Goal: Feedback & Contribution: Contribute content

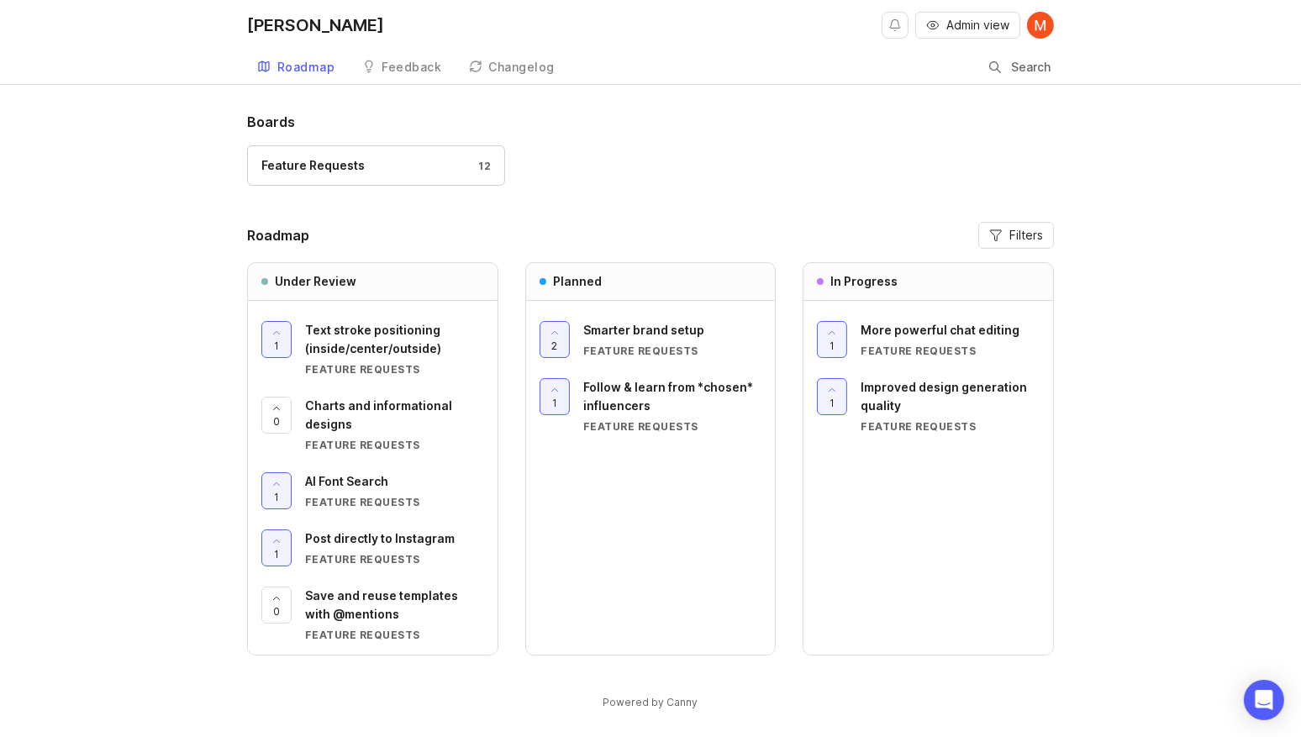
click at [182, 430] on div "Boards Feature Requests 12 Roadmap Filters Under Review 1 Text stroke positioni…" at bounding box center [650, 425] width 1301 height 627
click at [513, 54] on link "Changelog" at bounding box center [512, 67] width 107 height 34
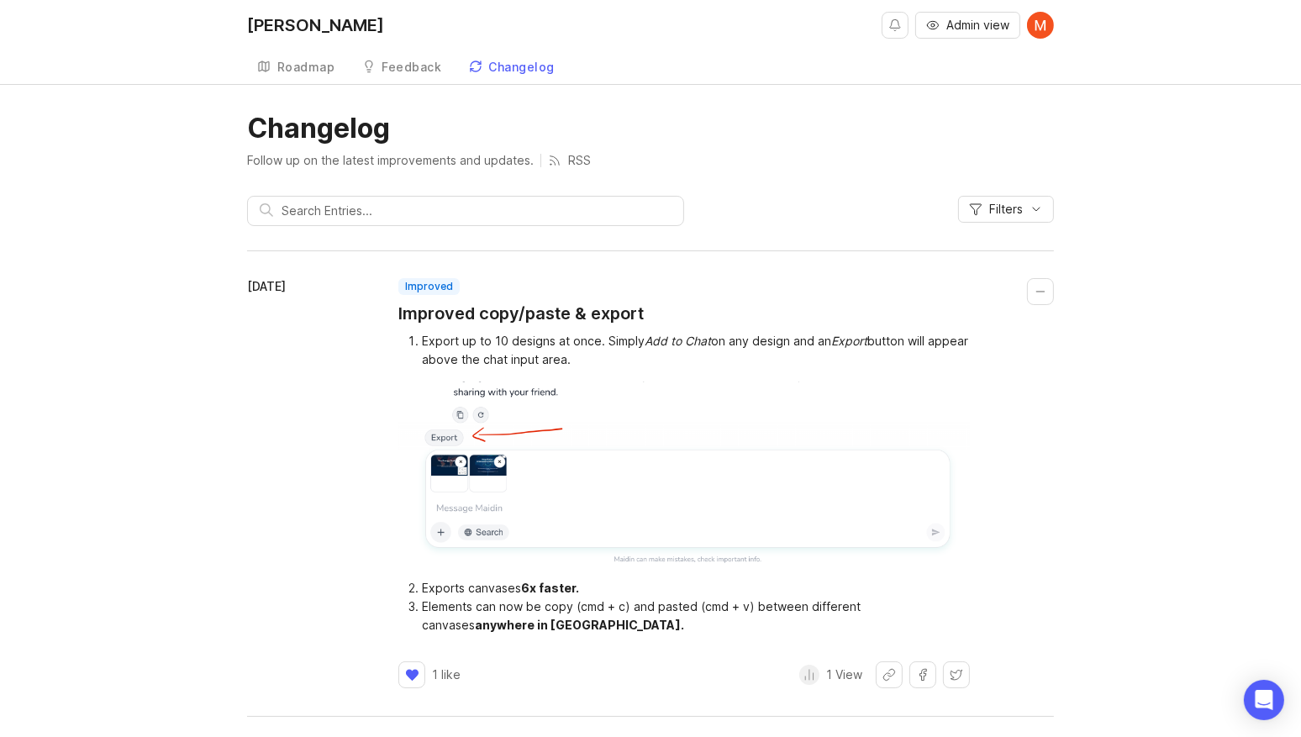
click at [395, 68] on div "Feedback" at bounding box center [412, 67] width 60 height 12
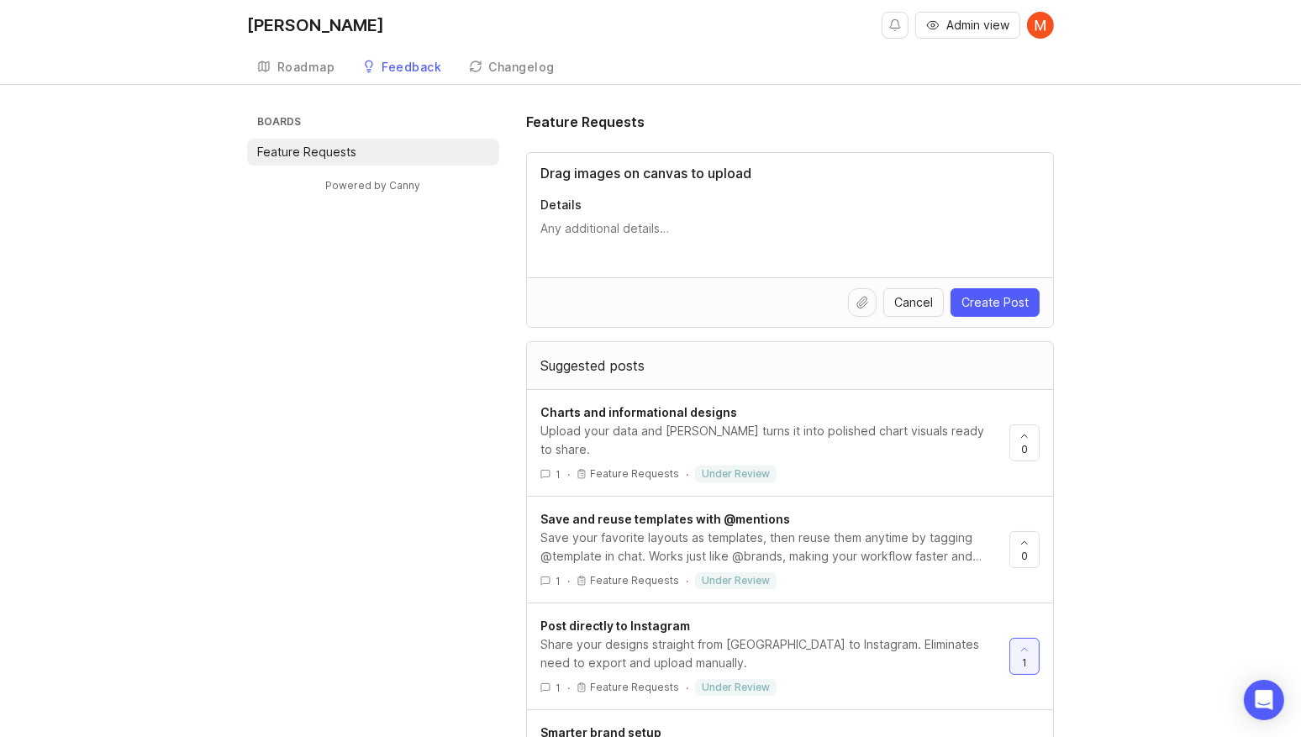
type input "Drag images on canvas to upload"
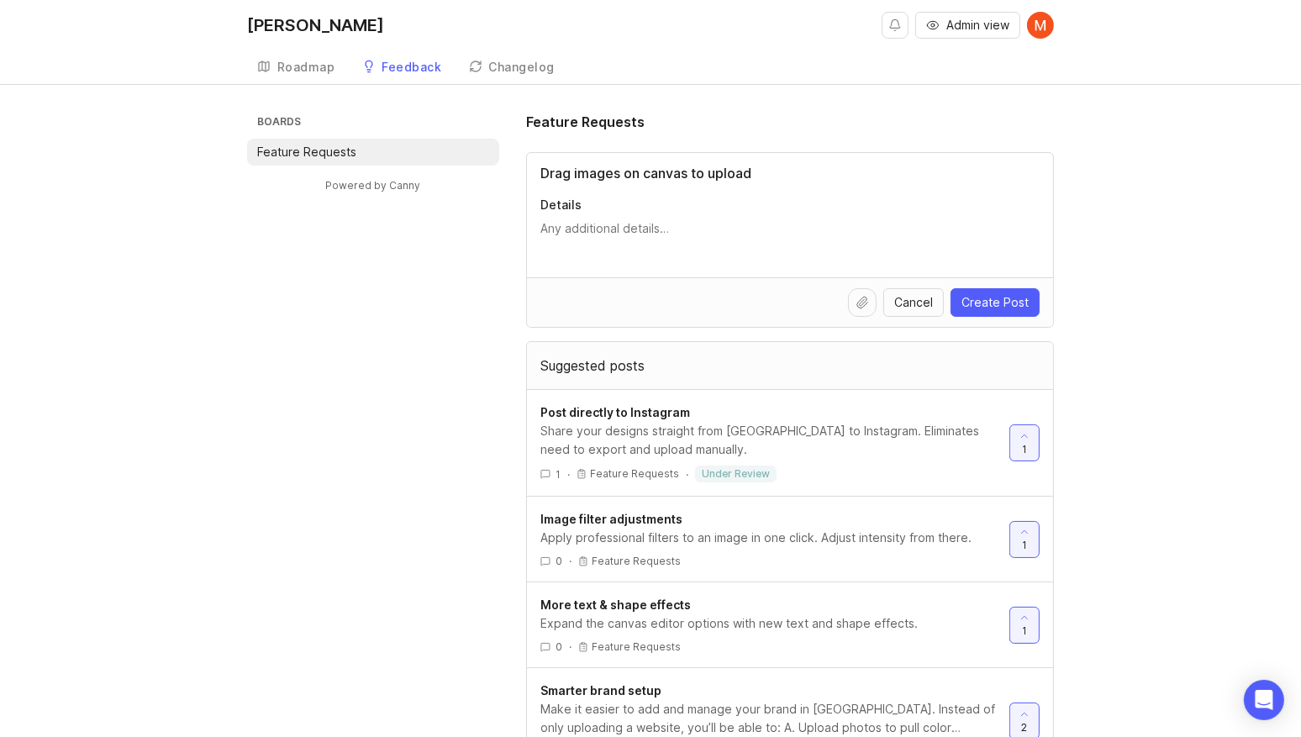
type textarea "D"
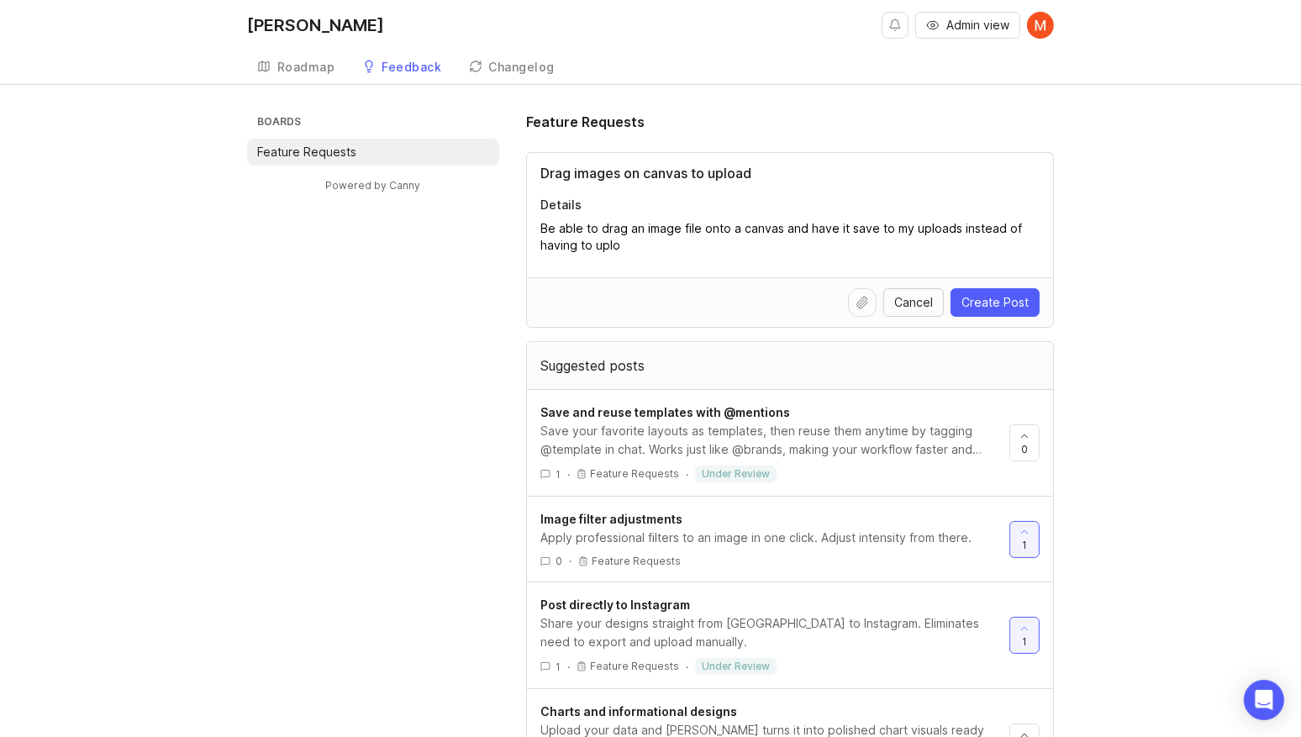
type textarea "Be able to drag an image file onto a canvas and have it save to my uploads inst…"
click at [899, 300] on span "Cancel" at bounding box center [913, 302] width 39 height 17
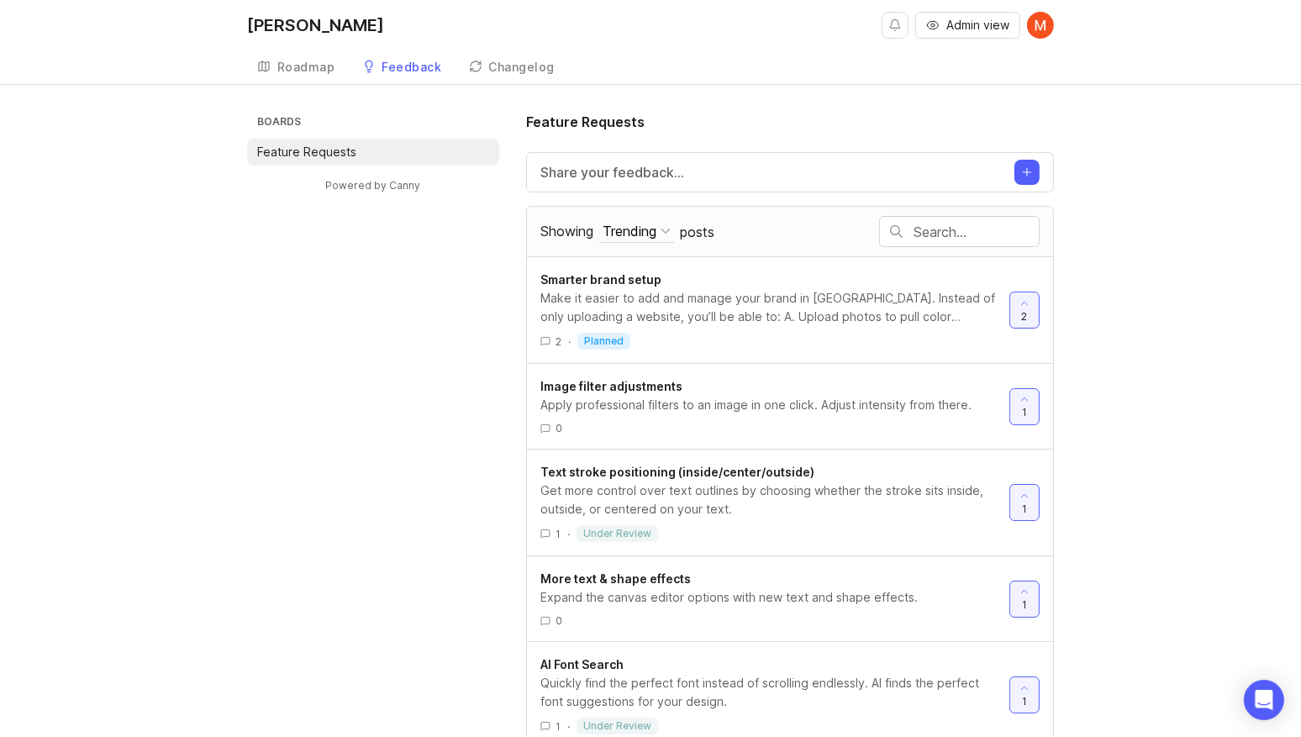
click at [722, 318] on div "Make it easier to add and manage your brand in [GEOGRAPHIC_DATA]. Instead of on…" at bounding box center [767, 307] width 455 height 37
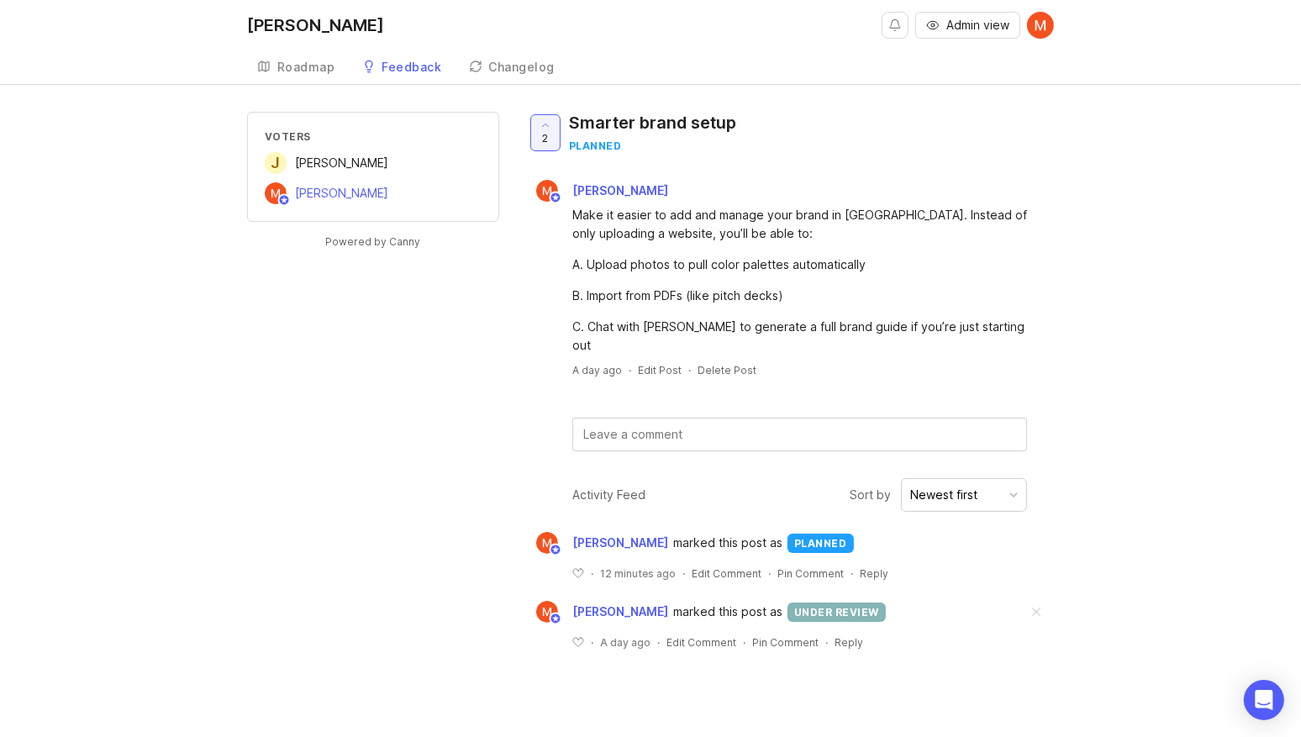
click at [296, 159] on span "[PERSON_NAME]" at bounding box center [341, 162] width 93 height 14
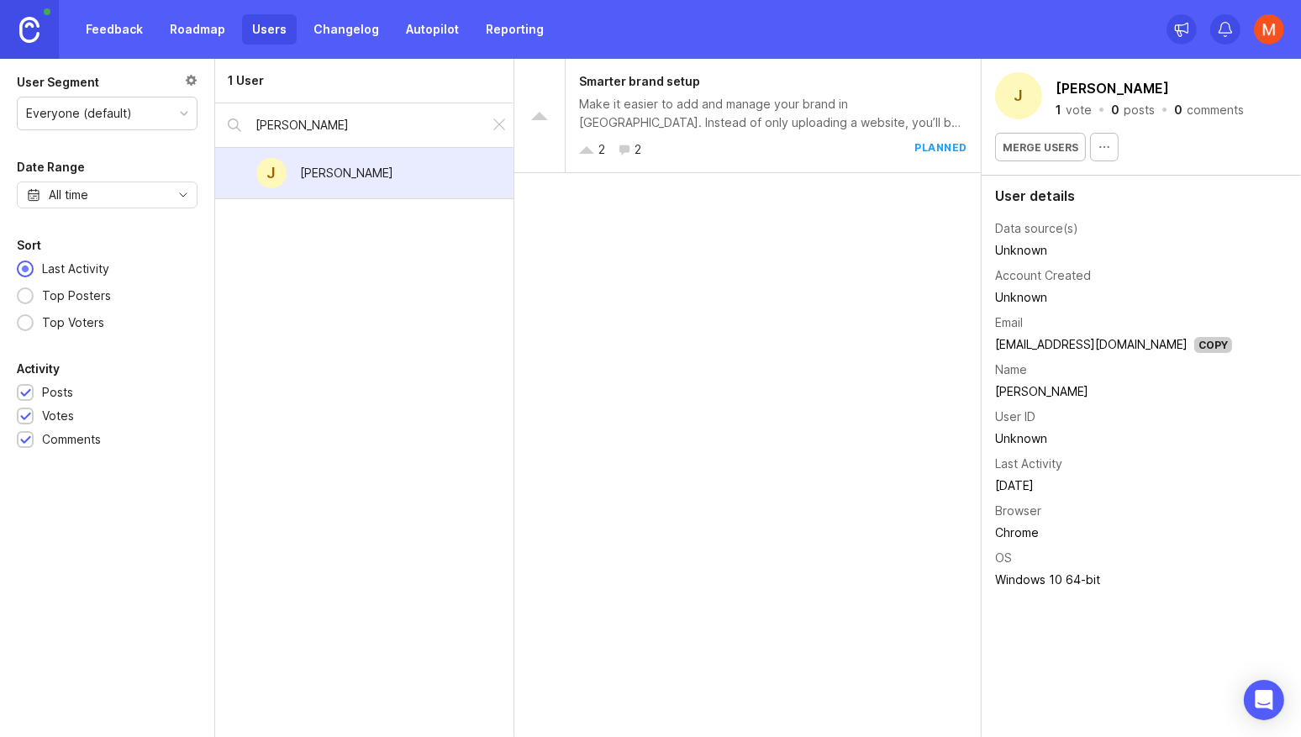
click at [42, 35] on link at bounding box center [29, 29] width 59 height 59
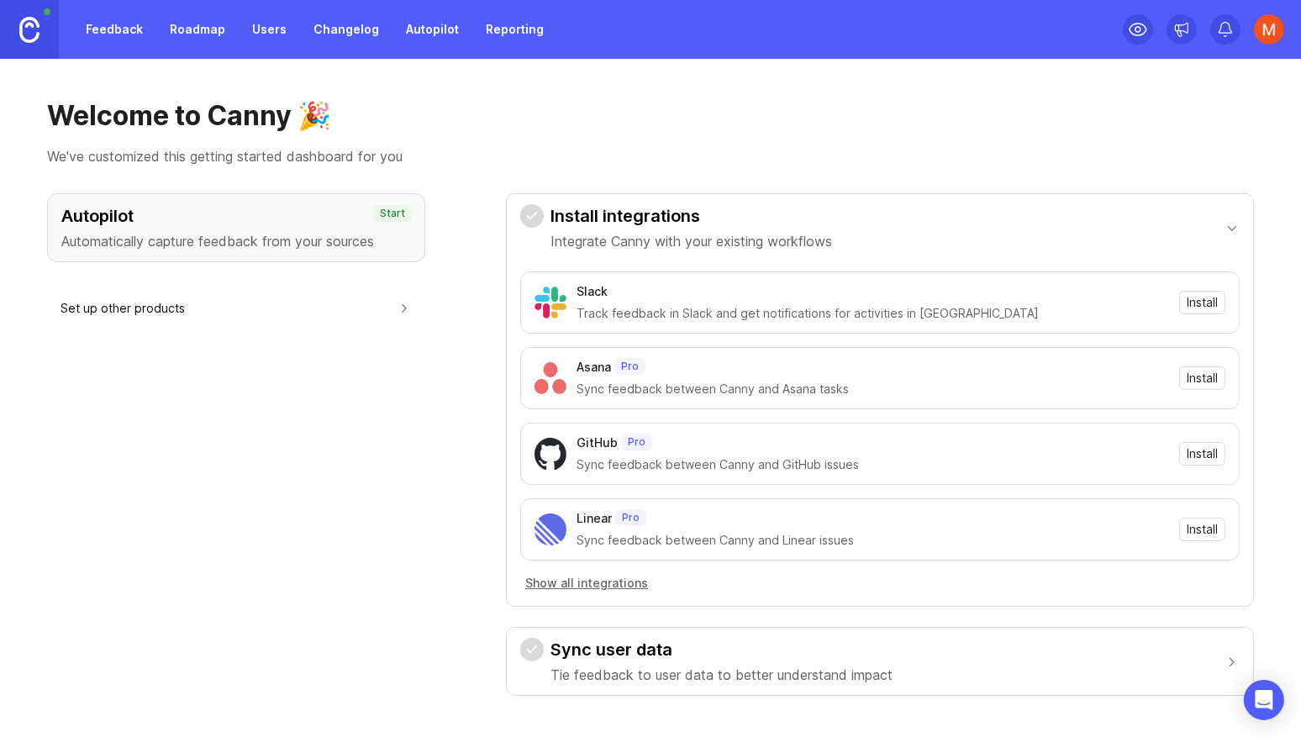
click at [126, 45] on div "Feedback Roadmap Users Changelog Autopilot Reporting" at bounding box center [277, 29] width 554 height 59
click at [199, 40] on link "Roadmap" at bounding box center [198, 29] width 76 height 30
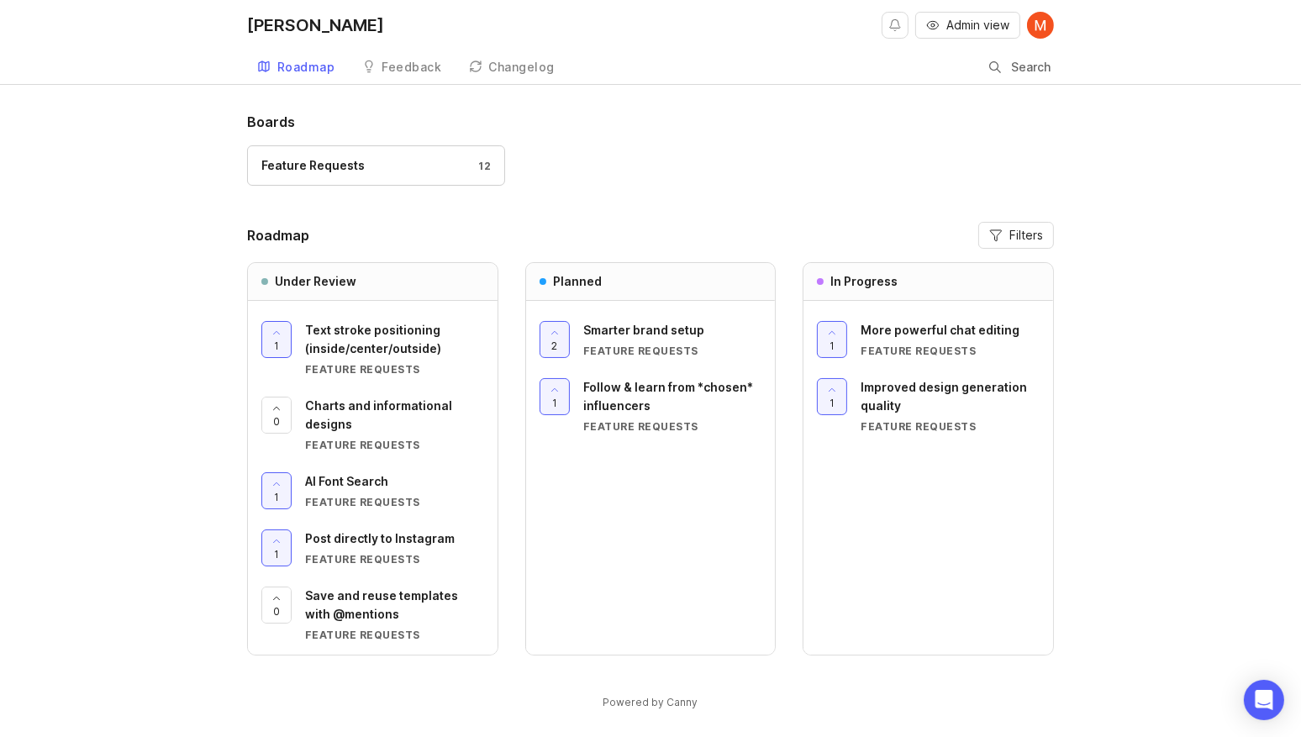
click at [406, 61] on div "Feedback" at bounding box center [412, 67] width 60 height 12
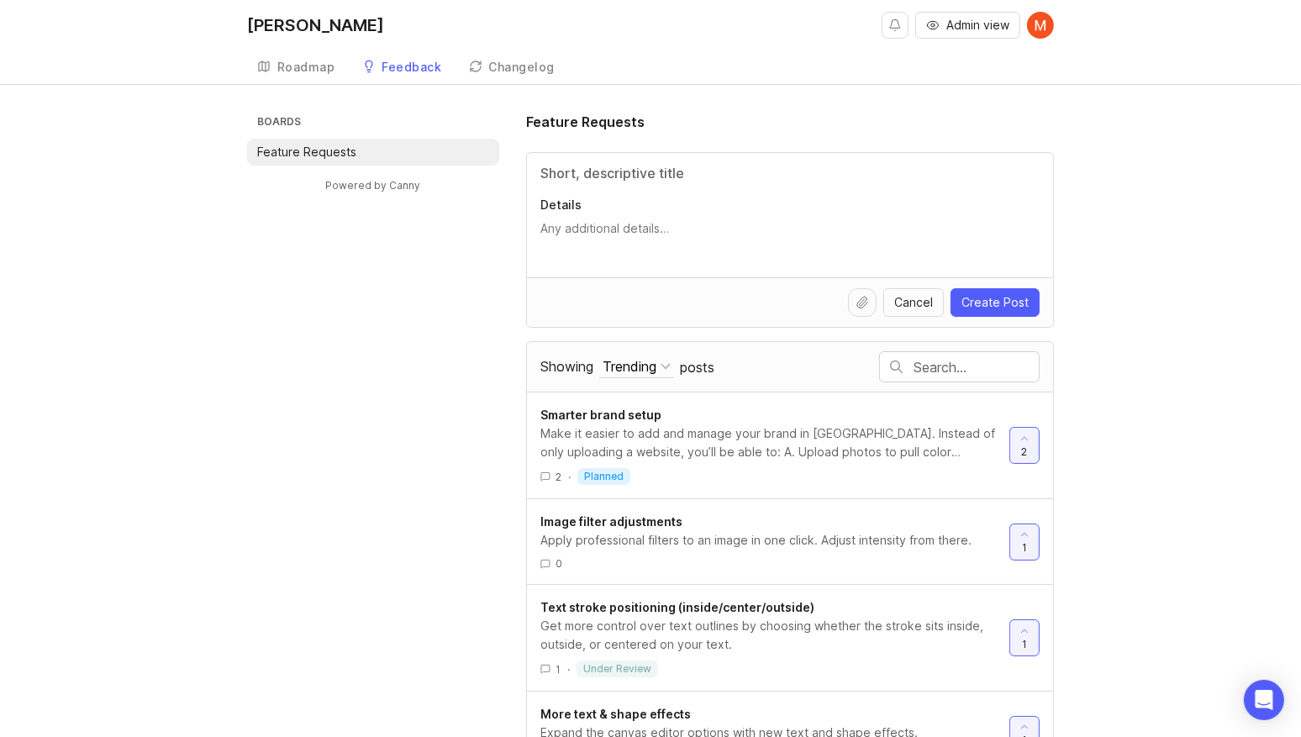
click at [463, 57] on link "Changelog" at bounding box center [512, 67] width 107 height 34
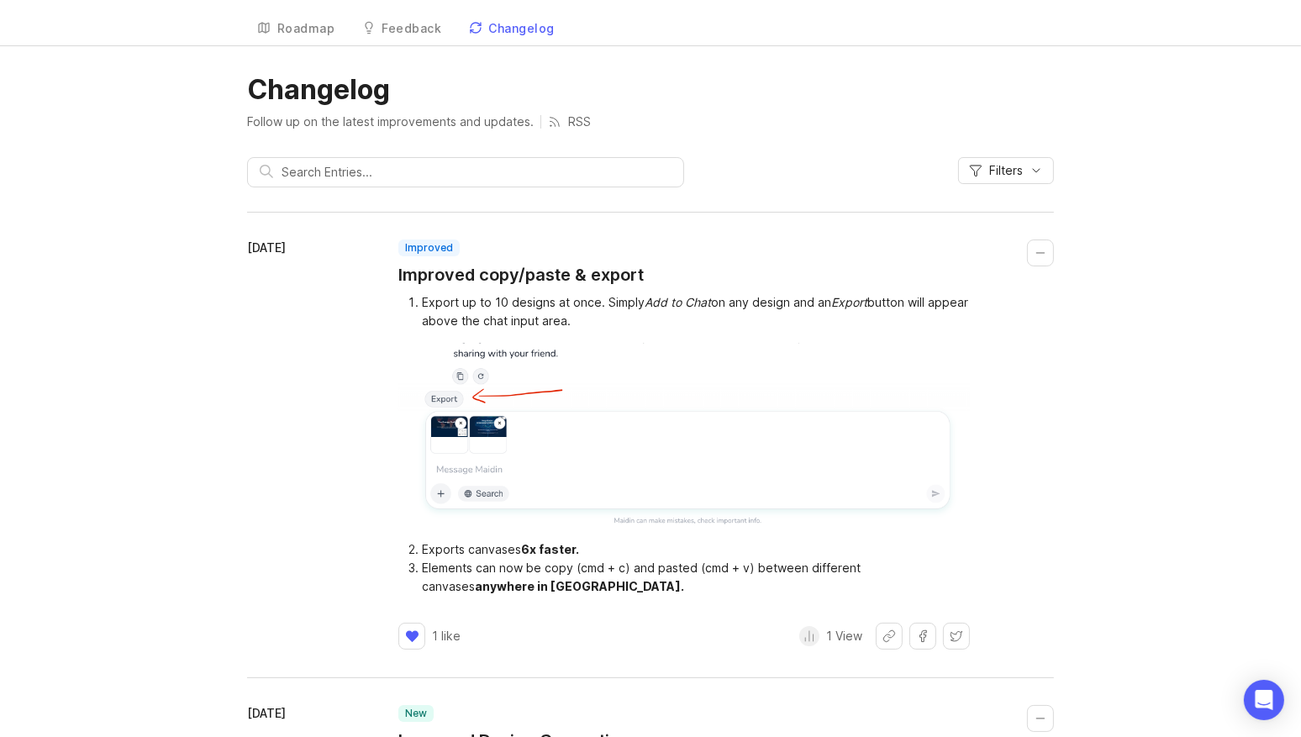
scroll to position [30, 0]
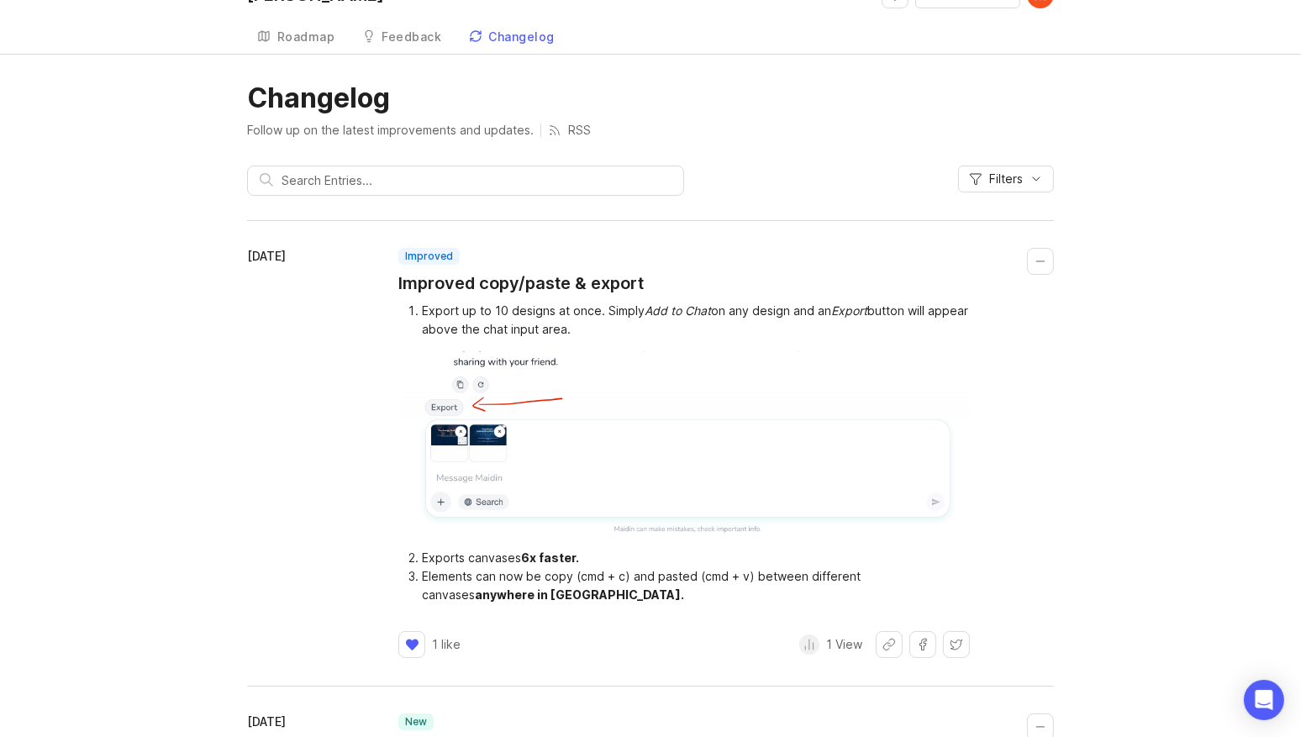
click at [472, 322] on li "Export up to 10 designs at once. Simply Add to Chat on any design and an Export…" at bounding box center [696, 320] width 548 height 37
drag, startPoint x: 472, startPoint y: 322, endPoint x: 545, endPoint y: 335, distance: 74.3
click at [545, 335] on li "Export up to 10 designs at once. Simply Add to Chat on any design and an Export…" at bounding box center [696, 320] width 548 height 37
click at [696, 584] on li "Elements can now be copy (cmd + c) and pasted (cmd + v) between different canva…" at bounding box center [696, 585] width 548 height 37
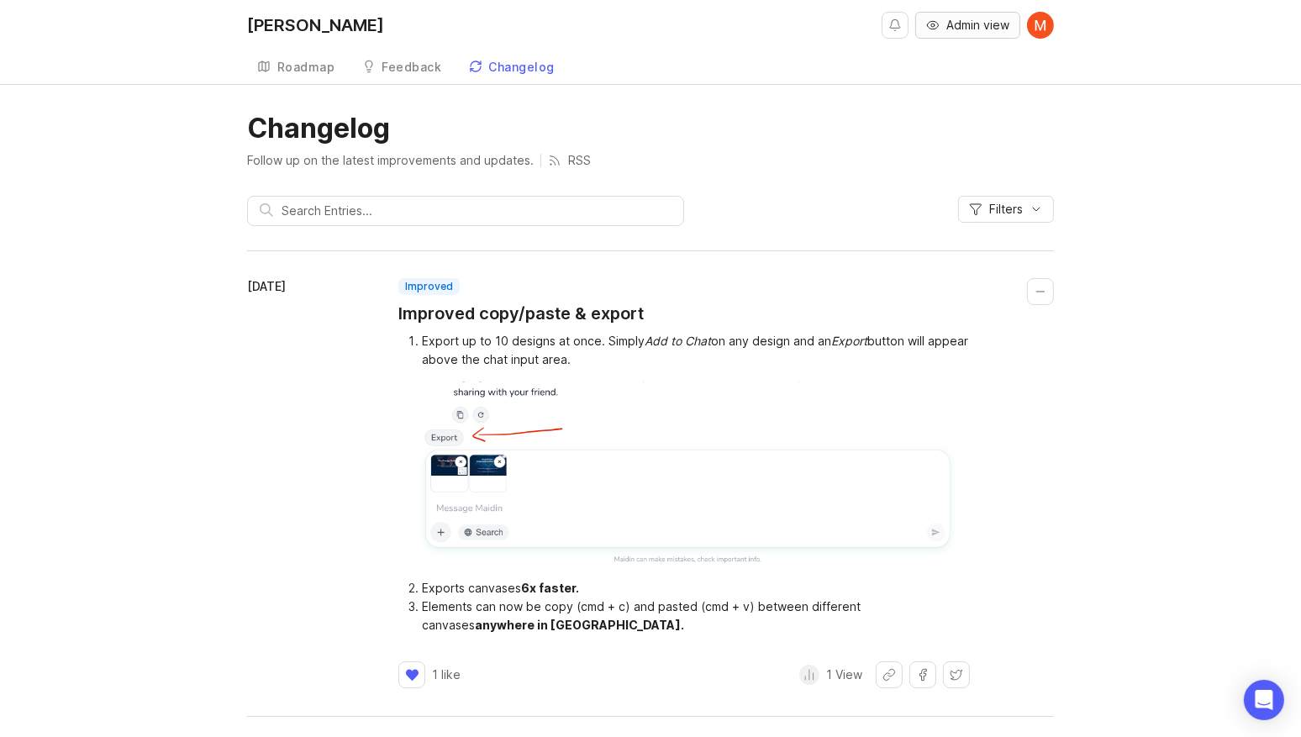
click at [956, 24] on span "Admin view" at bounding box center [977, 25] width 63 height 17
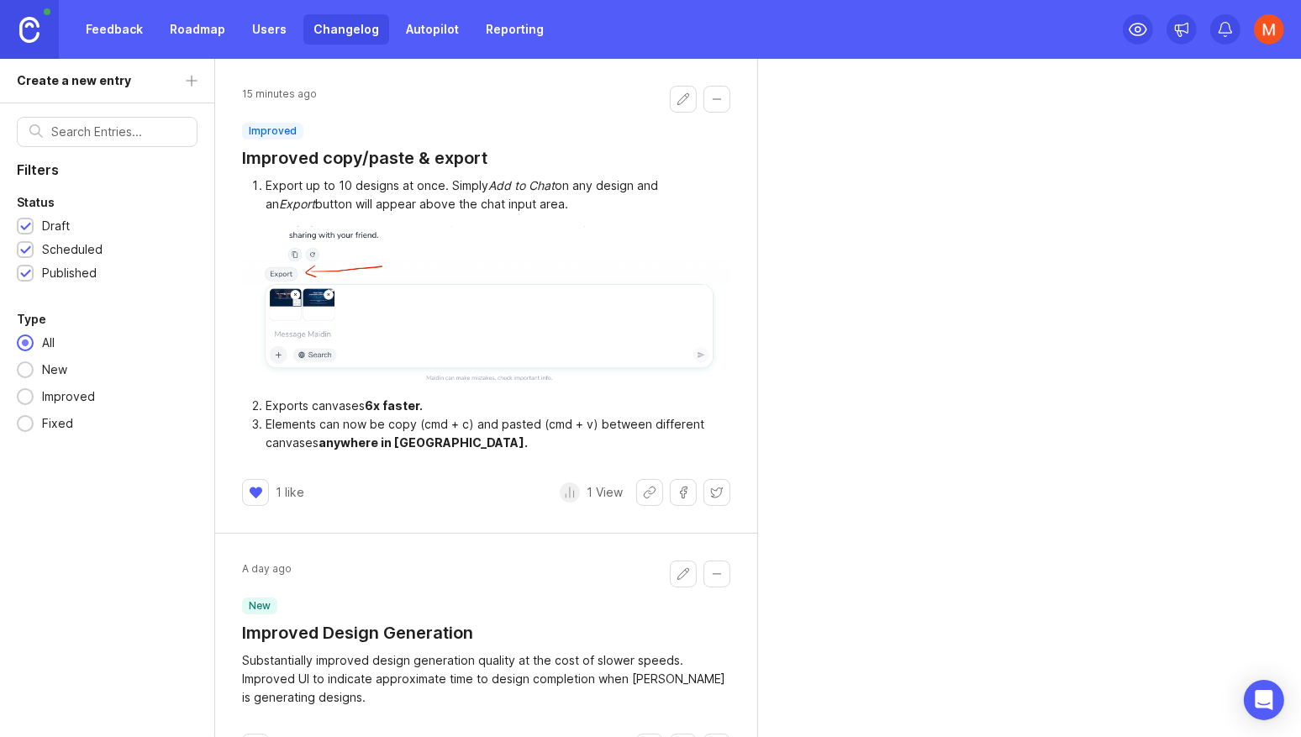
click at [690, 95] on button "Edit changelog entry" at bounding box center [683, 99] width 27 height 27
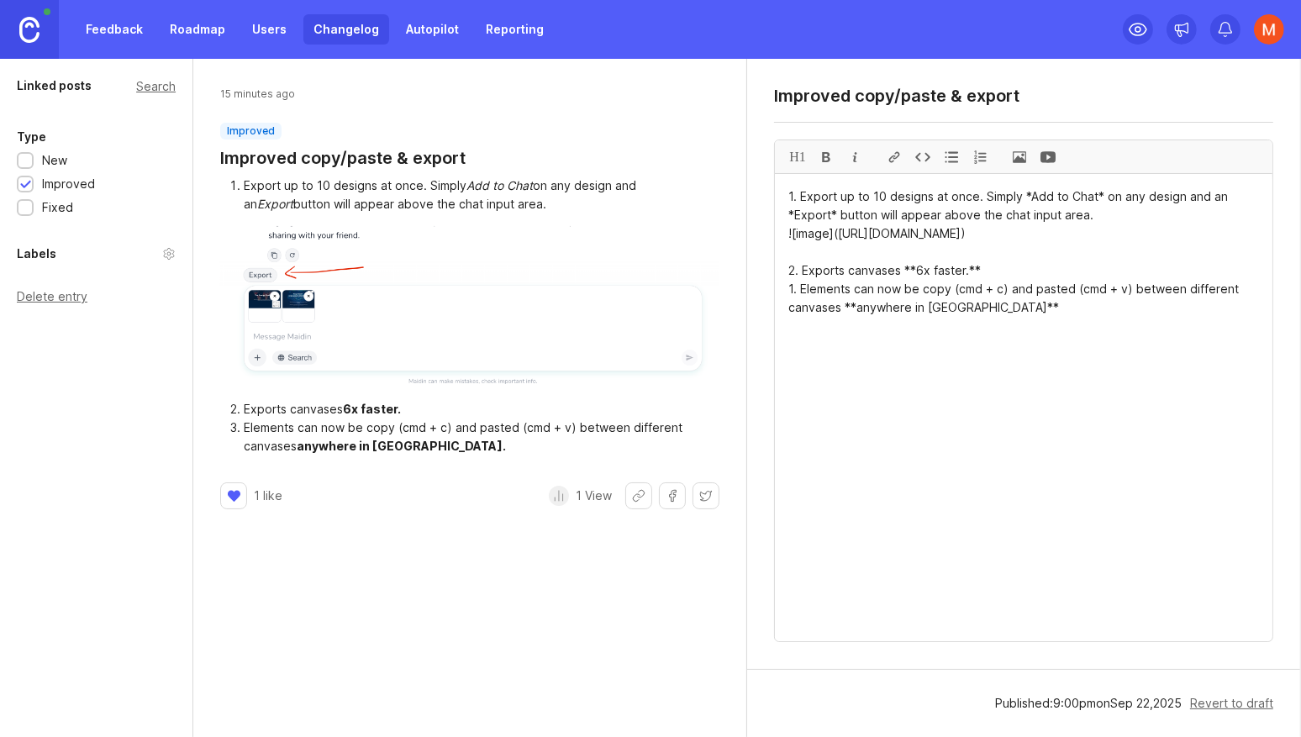
click at [861, 213] on textarea "1. Export up to 10 designs at once. Simply *Add to Chat* on any design and an *…" at bounding box center [1023, 407] width 497 height 467
click at [844, 308] on textarea "1. Export up to 10 designs at once. Simply *Add to Chat* on any design and an *…" at bounding box center [1023, 407] width 497 height 467
click at [873, 291] on textarea "1. Export up to 10 designs at once. Simply *Add to Chat* on any design and an *…" at bounding box center [1023, 407] width 497 height 467
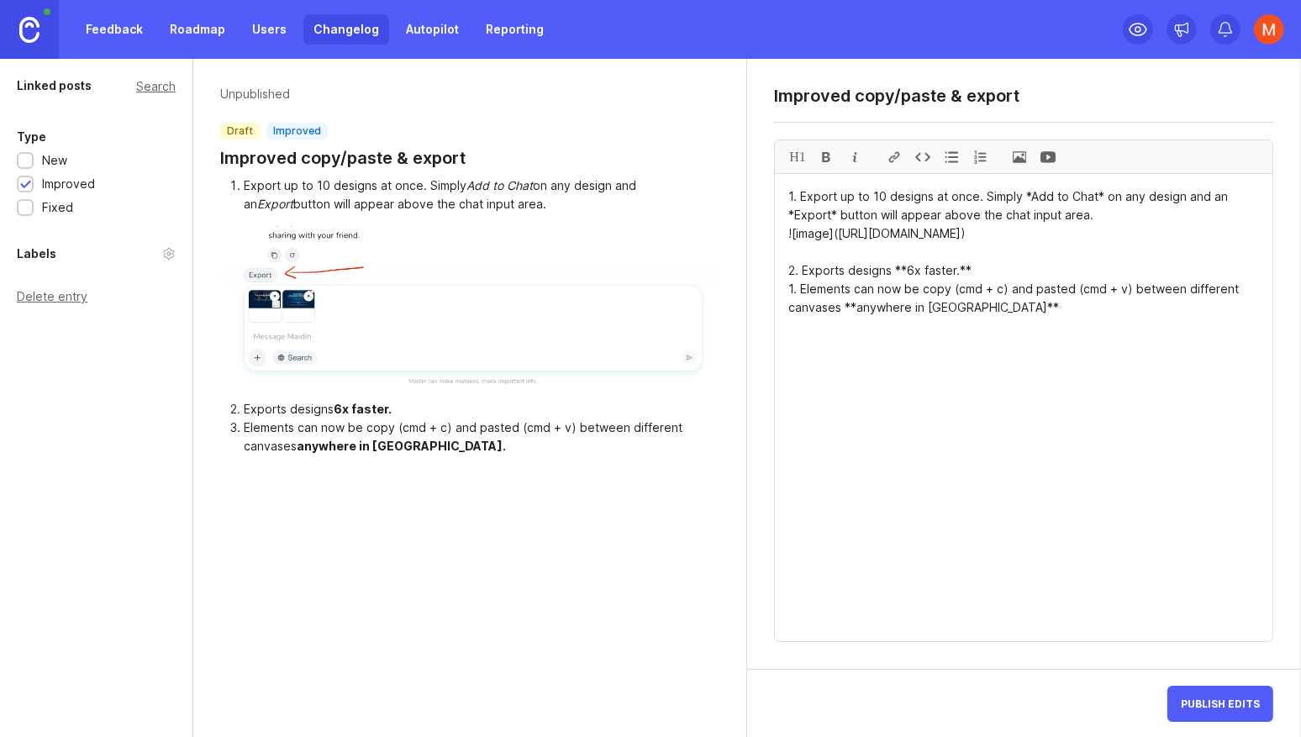
click at [808, 329] on textarea "1. Export up to 10 designs at once. Simply *Add to Chat* on any design and an *…" at bounding box center [1023, 407] width 497 height 467
type textarea "1. Export up to 10 designs at once. Simply *Add to Chat* on any design and an *…"
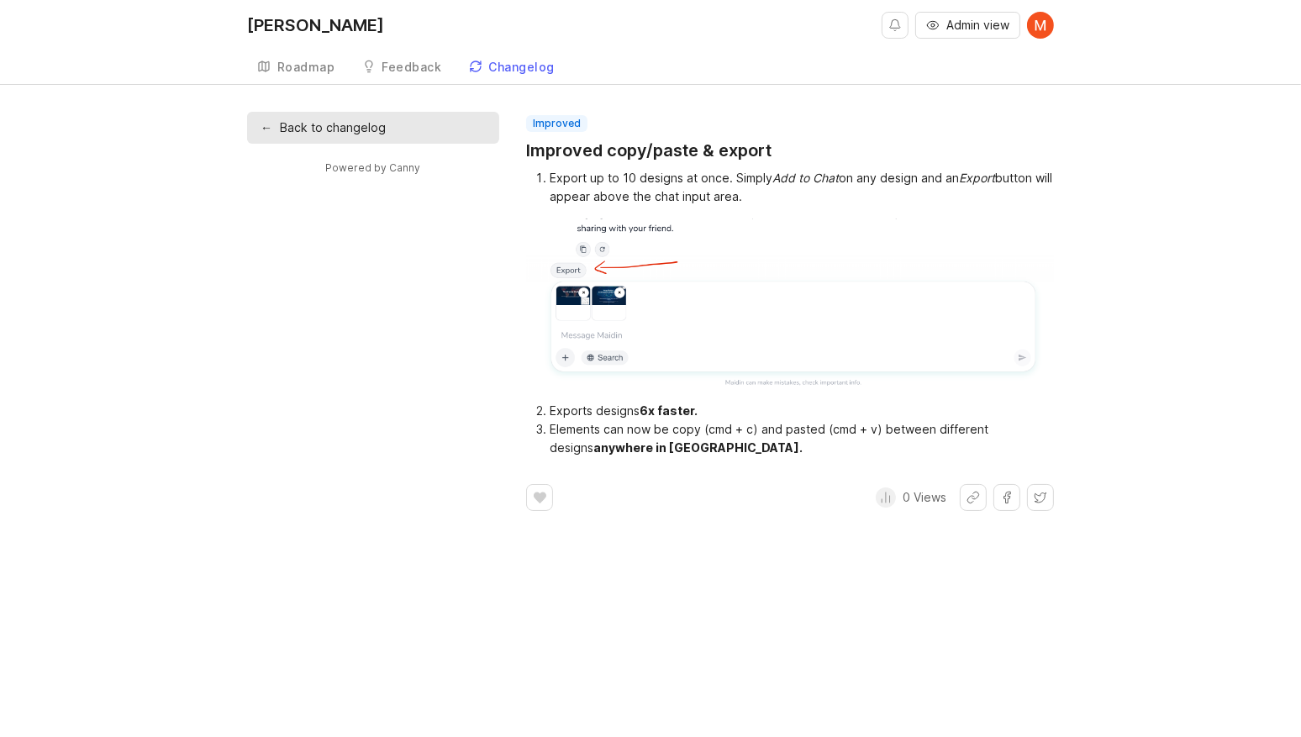
click at [619, 428] on li "Elements can now be copy (cmd + c) and pasted (cmd + v) between different desig…" at bounding box center [802, 438] width 504 height 37
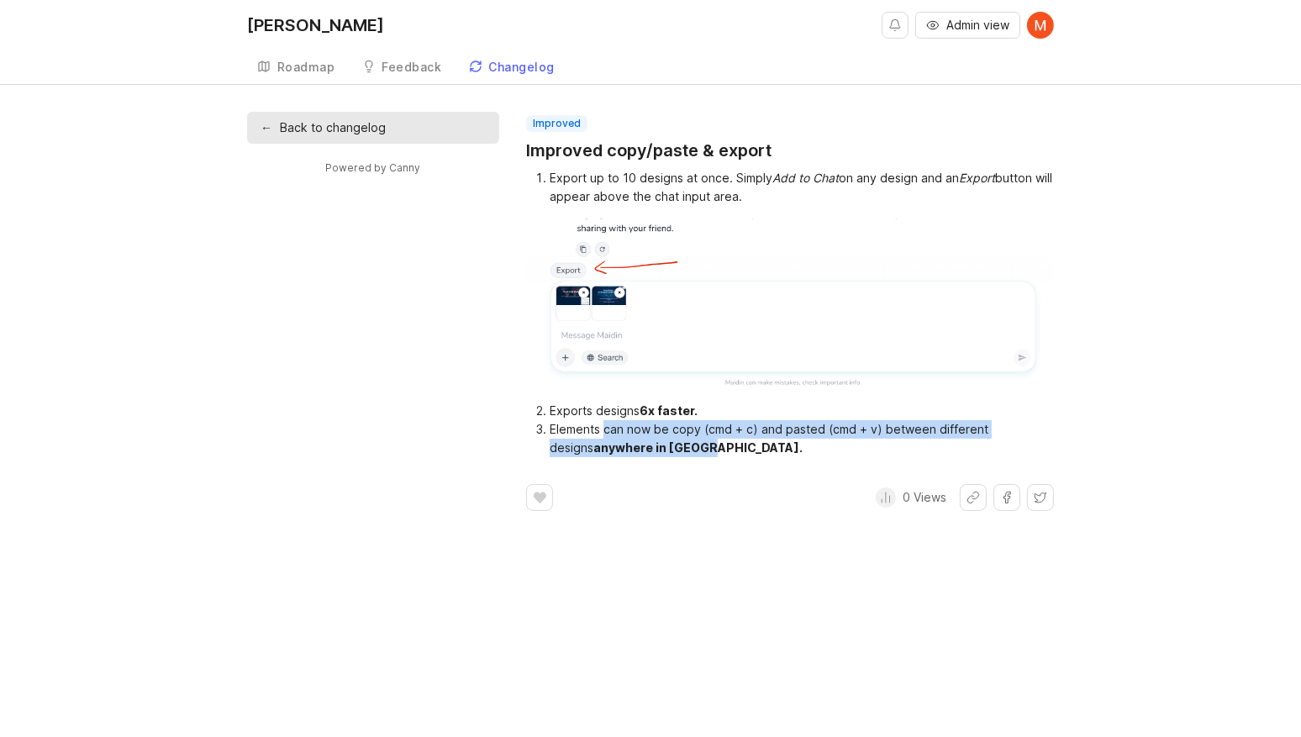
drag, startPoint x: 619, startPoint y: 428, endPoint x: 655, endPoint y: 451, distance: 43.8
click at [655, 451] on li "Elements can now be copy (cmd + c) and pasted (cmd + v) between different desig…" at bounding box center [802, 438] width 504 height 37
click at [655, 451] on div "anywhere in [GEOGRAPHIC_DATA]." at bounding box center [697, 447] width 209 height 14
drag, startPoint x: 655, startPoint y: 451, endPoint x: 547, endPoint y: 425, distance: 111.5
click at [550, 425] on li "Elements can now be copy (cmd + c) and pasted (cmd + v) between different desig…" at bounding box center [802, 438] width 504 height 37
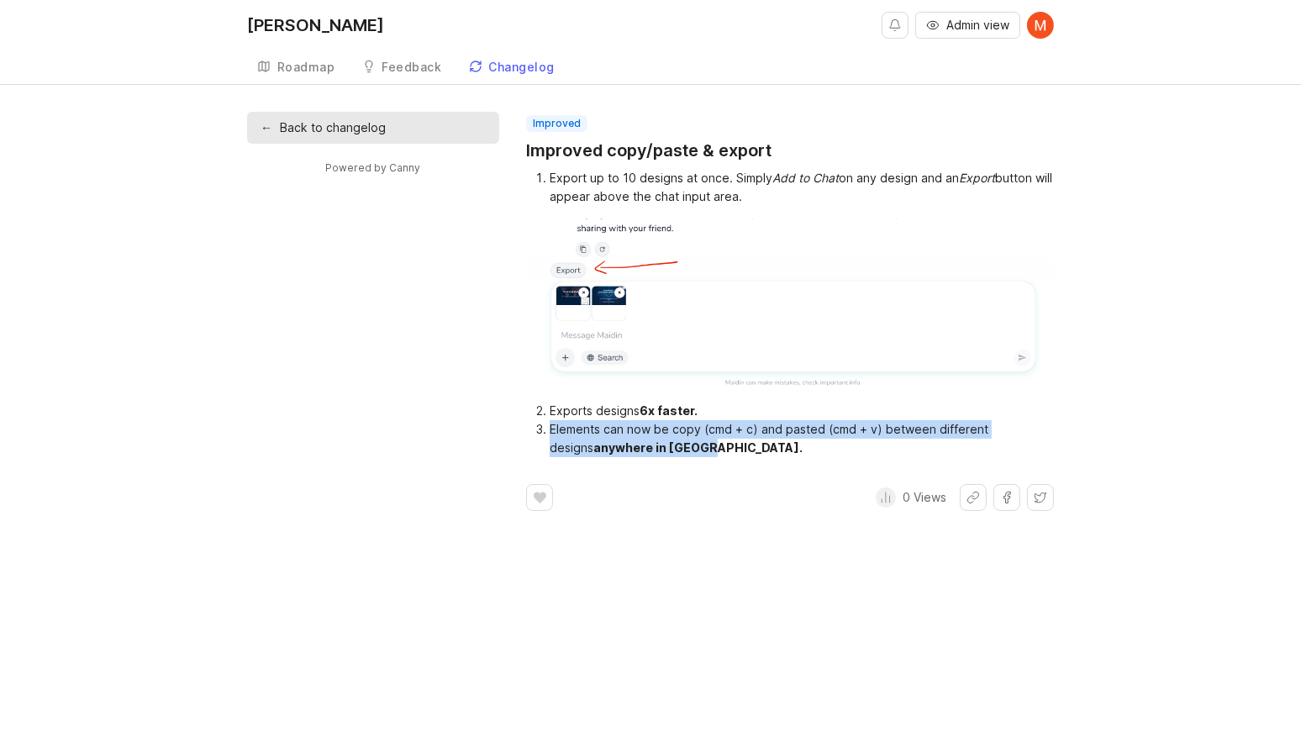
click at [550, 425] on li "Elements can now be copy (cmd + c) and pasted (cmd + v) between different desig…" at bounding box center [802, 438] width 504 height 37
drag, startPoint x: 547, startPoint y: 425, endPoint x: 630, endPoint y: 450, distance: 86.7
click at [630, 450] on li "Elements can now be copy (cmd + c) and pasted (cmd + v) between different desig…" at bounding box center [802, 438] width 504 height 37
click at [630, 450] on div "anywhere in [GEOGRAPHIC_DATA]." at bounding box center [697, 447] width 209 height 14
drag, startPoint x: 630, startPoint y: 450, endPoint x: 564, endPoint y: 409, distance: 77.7
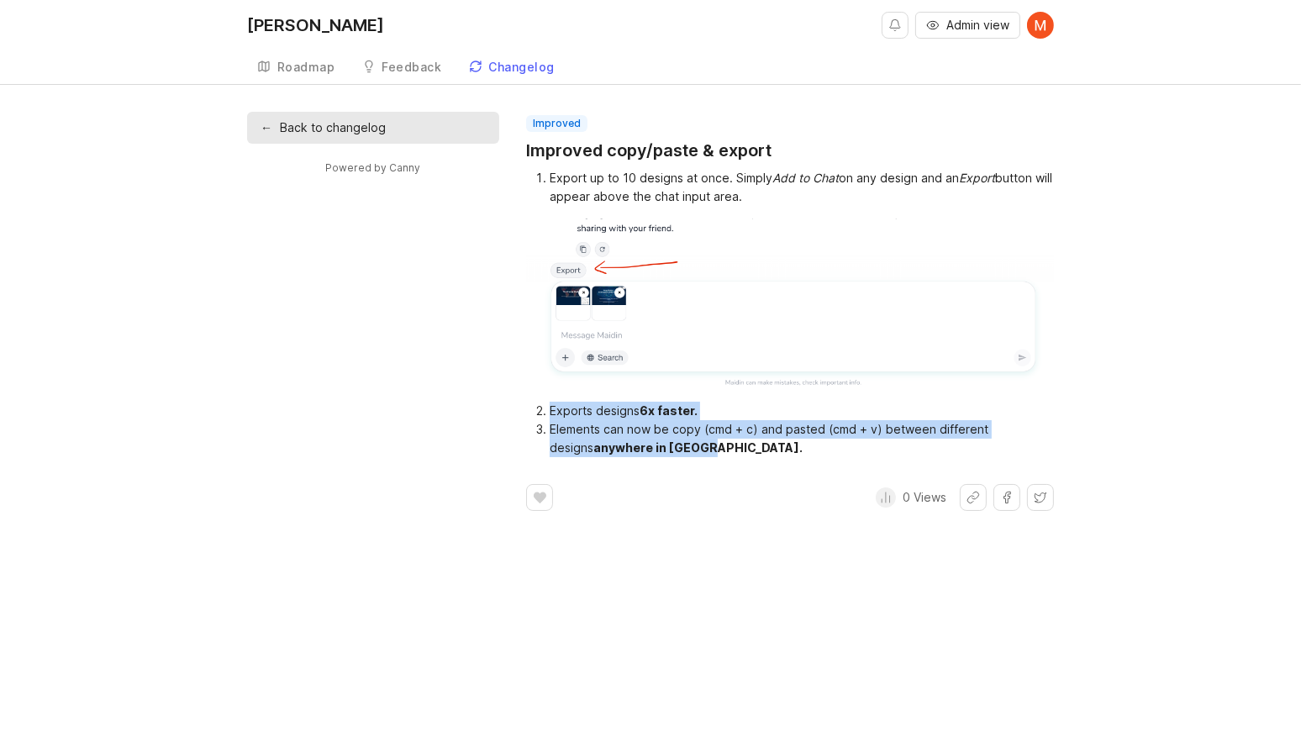
click at [564, 409] on ol "Exports designs 6x faster. Elements can now be copy (cmd + c) and pasted (cmd +…" at bounding box center [790, 429] width 528 height 55
click at [564, 409] on li "Exports designs 6x faster." at bounding box center [802, 411] width 504 height 18
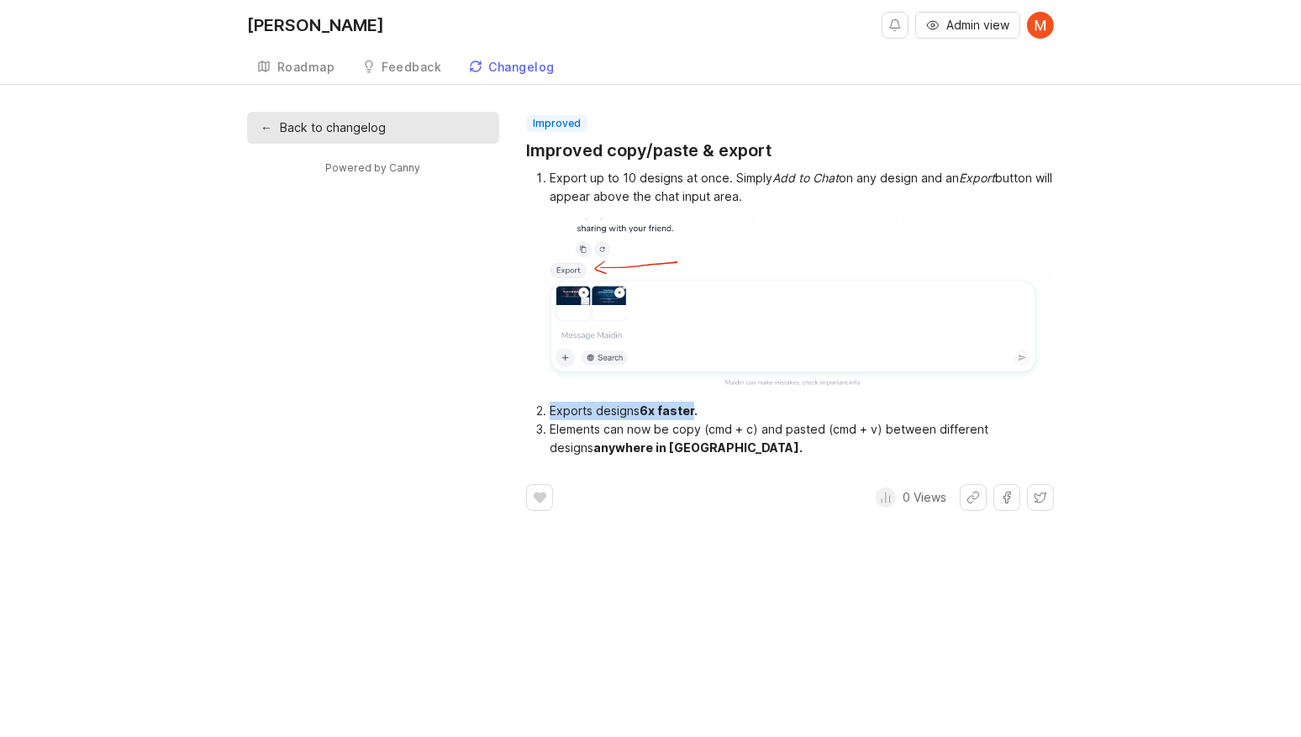
drag, startPoint x: 564, startPoint y: 409, endPoint x: 681, endPoint y: 409, distance: 116.8
click at [680, 409] on li "Exports designs 6x faster." at bounding box center [802, 411] width 504 height 18
click at [584, 173] on li "Export up to 10 designs at once. Simply Add to Chat on any design and an Export…" at bounding box center [802, 187] width 504 height 37
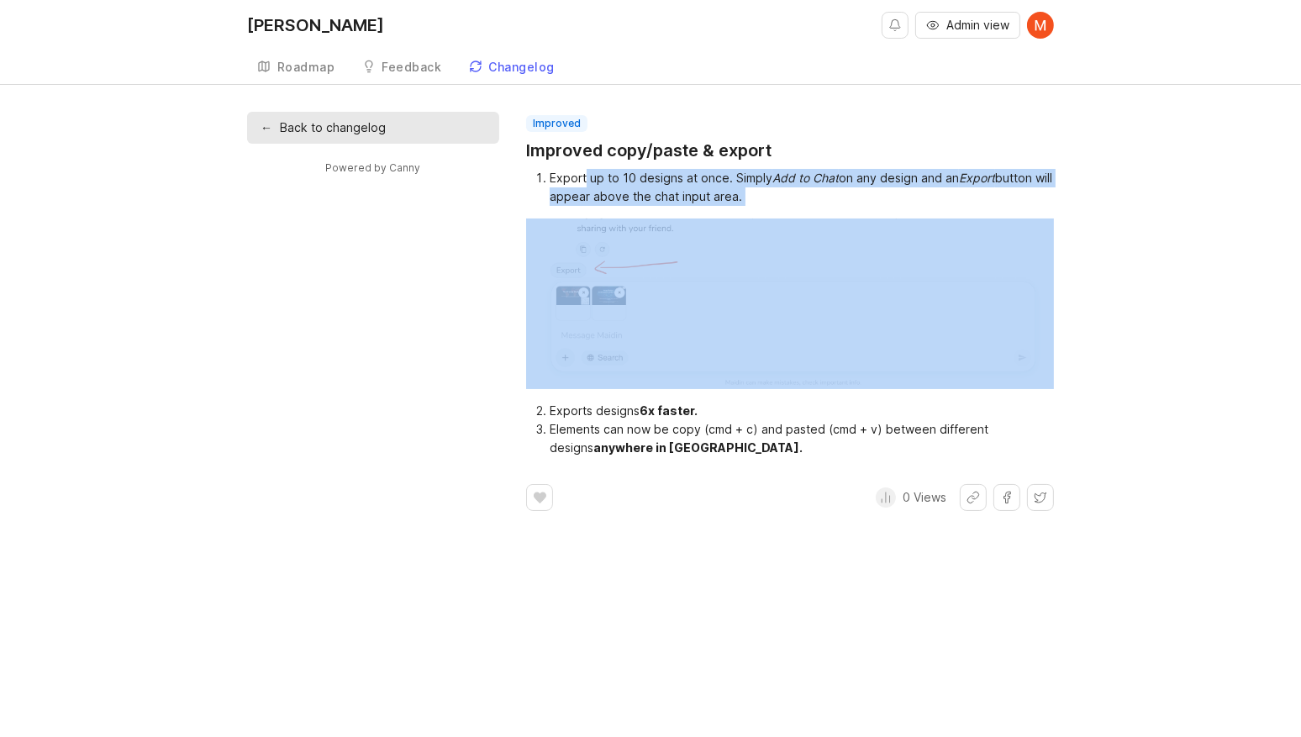
drag, startPoint x: 584, startPoint y: 173, endPoint x: 787, endPoint y: 203, distance: 205.6
click at [787, 203] on li "Export up to 10 designs at once. Simply Add to Chat on any design and an Export…" at bounding box center [802, 187] width 504 height 37
drag, startPoint x: 787, startPoint y: 203, endPoint x: 625, endPoint y: 182, distance: 163.5
click at [625, 182] on li "Export up to 10 designs at once. Simply Add to Chat on any design and an Export…" at bounding box center [802, 187] width 504 height 37
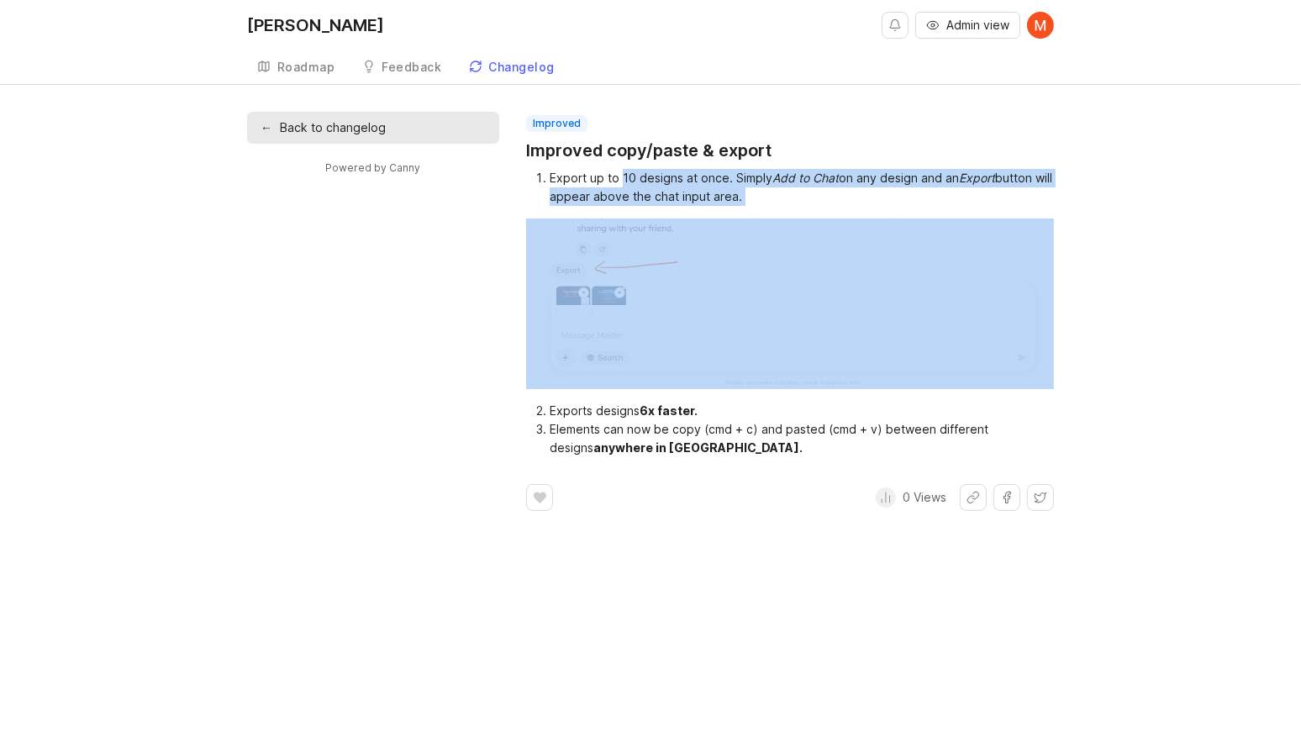
click at [625, 182] on li "Export up to 10 designs at once. Simply Add to Chat on any design and an Export…" at bounding box center [802, 187] width 504 height 37
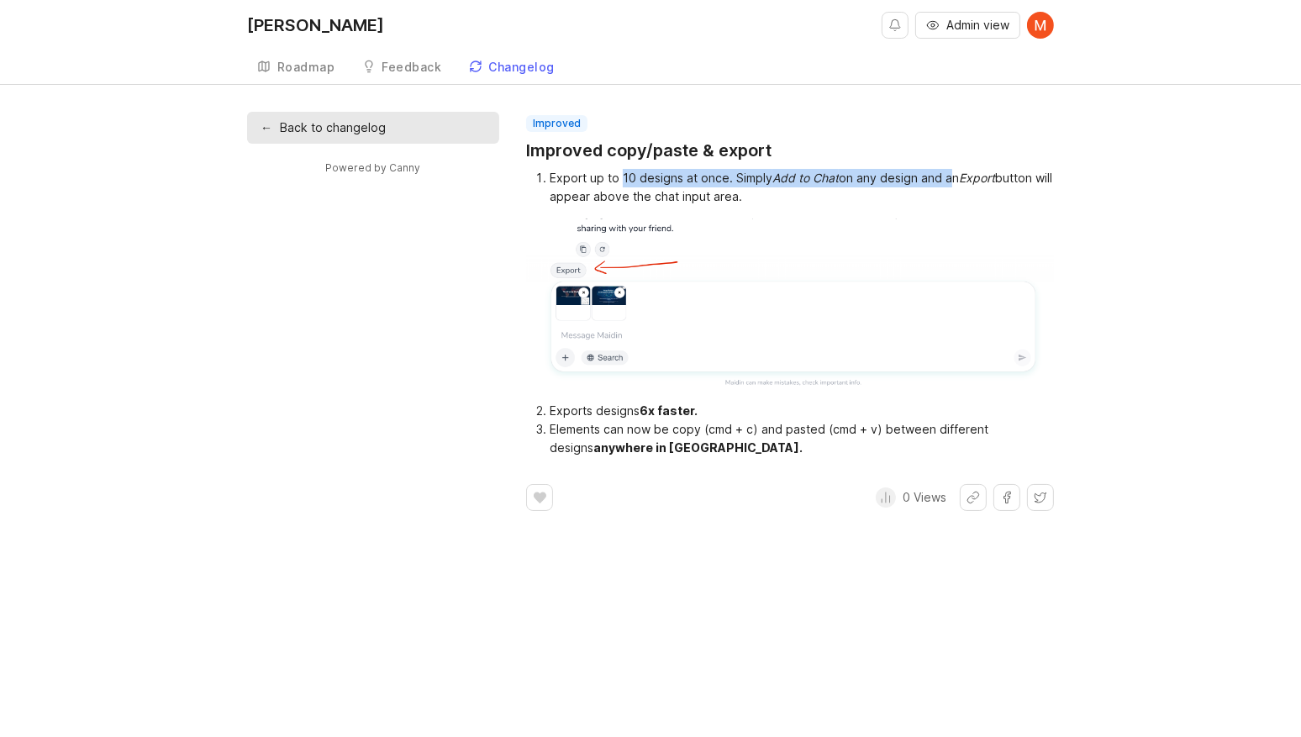
drag, startPoint x: 625, startPoint y: 182, endPoint x: 945, endPoint y: 185, distance: 319.3
click at [945, 185] on li "Export up to 10 designs at once. Simply Add to Chat on any design and an Export…" at bounding box center [802, 187] width 504 height 37
drag, startPoint x: 945, startPoint y: 185, endPoint x: 802, endPoint y: 185, distance: 142.9
click at [802, 185] on li "Export up to 10 designs at once. Simply Add to Chat on any design and an Export…" at bounding box center [802, 187] width 504 height 37
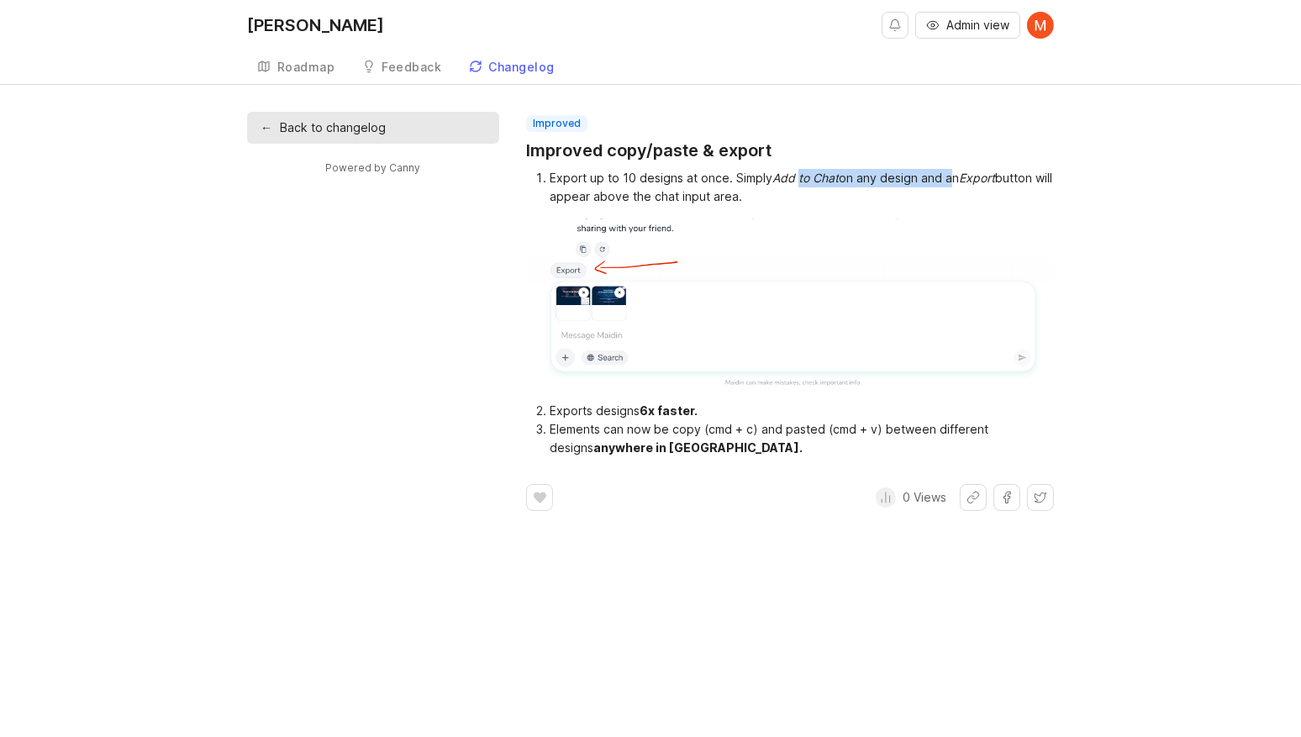
click at [802, 185] on li "Export up to 10 designs at once. Simply Add to Chat on any design and an Export…" at bounding box center [802, 187] width 504 height 37
drag, startPoint x: 802, startPoint y: 185, endPoint x: 934, endPoint y: 185, distance: 132.8
click at [934, 185] on li "Export up to 10 designs at once. Simply Add to Chat on any design and an Export…" at bounding box center [802, 187] width 504 height 37
drag, startPoint x: 934, startPoint y: 185, endPoint x: 855, endPoint y: 185, distance: 79.0
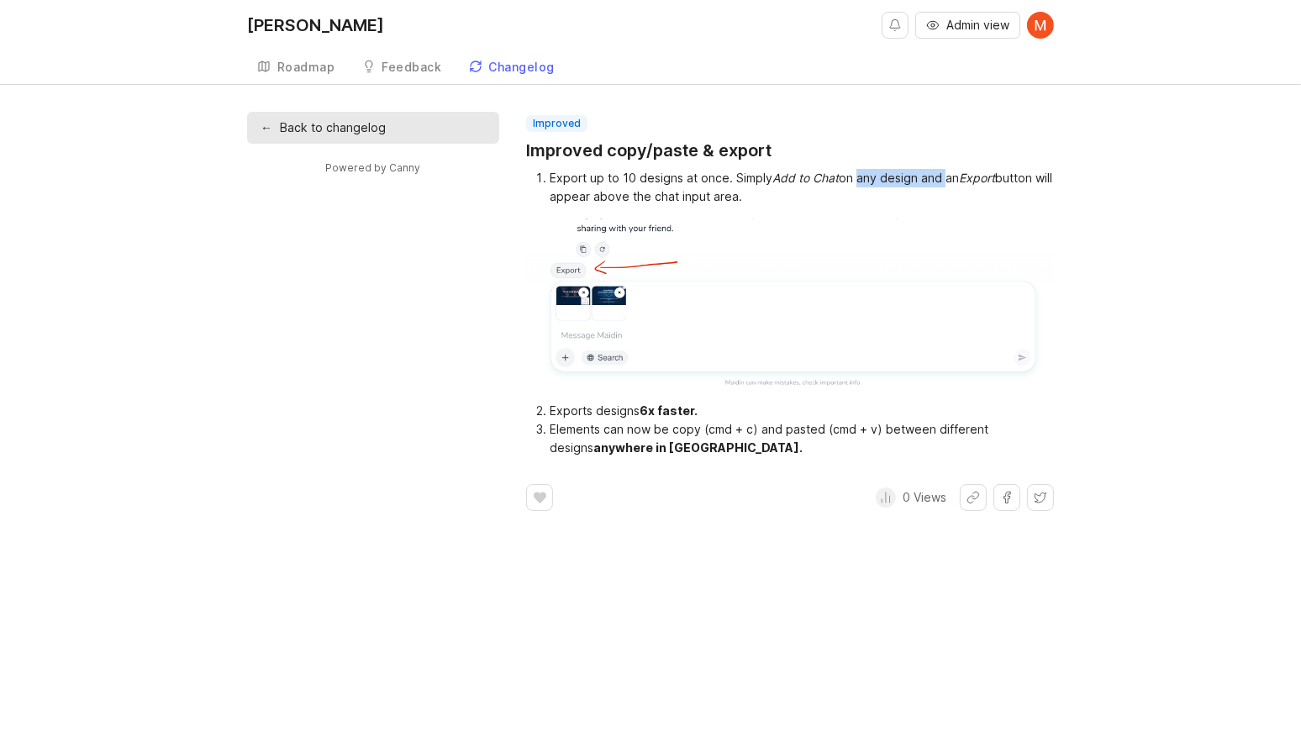
click at [855, 185] on li "Export up to 10 designs at once. Simply Add to Chat on any design and an Export…" at bounding box center [802, 187] width 504 height 37
click at [903, 166] on div "improved Improved copy/paste & export Export up to 10 designs at once. Simply A…" at bounding box center [790, 313] width 528 height 396
click at [939, 20] on button "Admin view" at bounding box center [967, 25] width 105 height 27
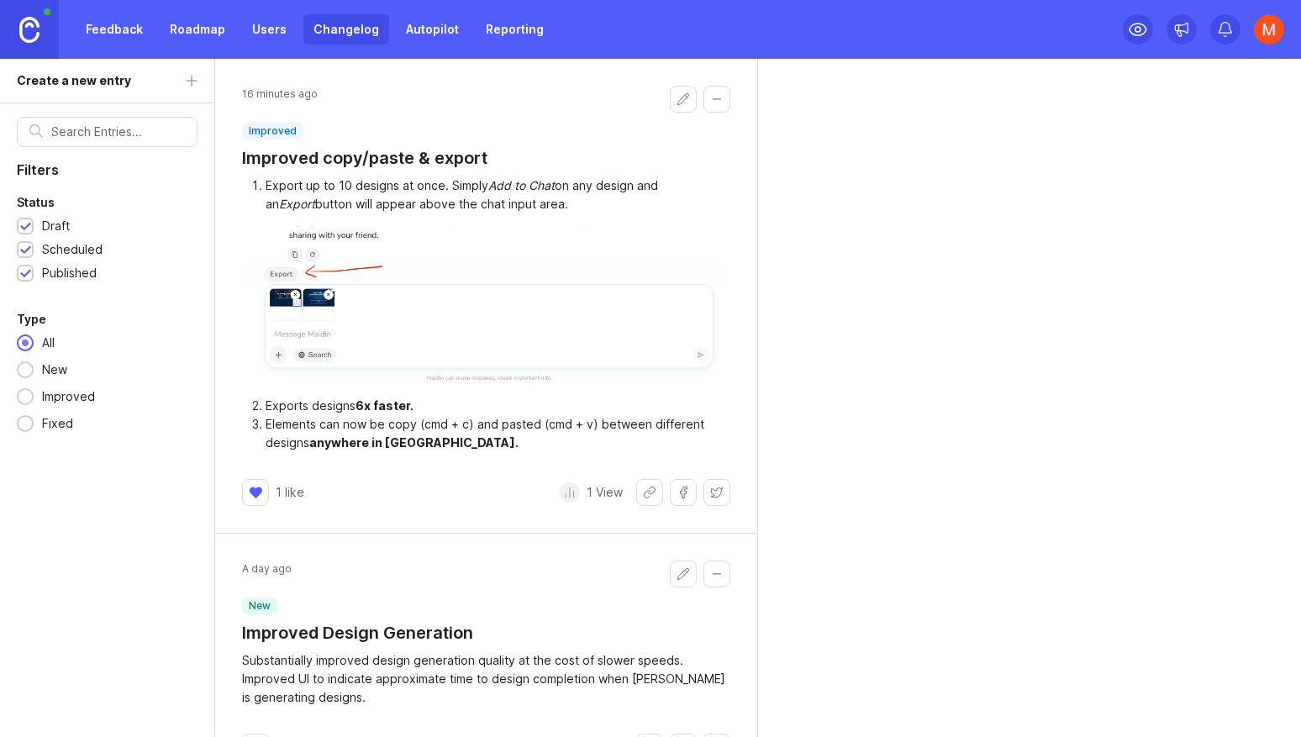
click at [679, 100] on button "Edit changelog entry" at bounding box center [683, 99] width 27 height 27
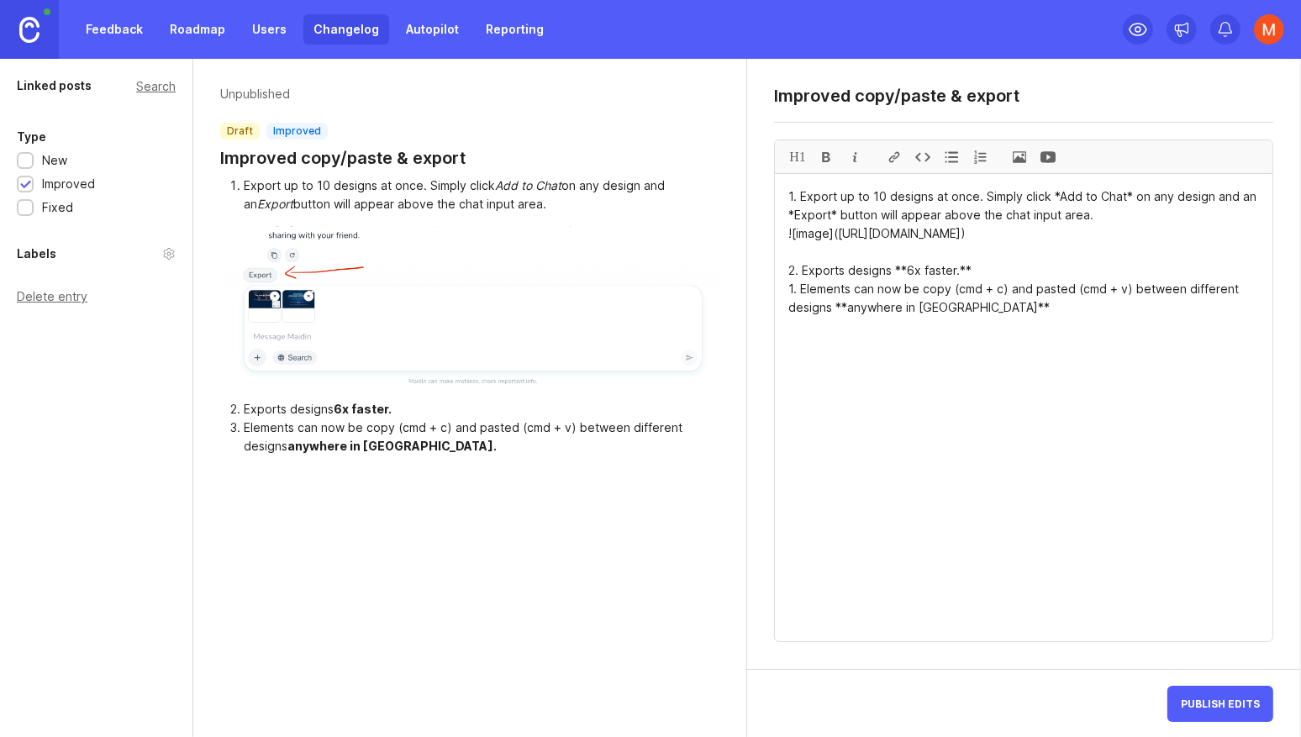
type textarea "1. Export up to 10 designs at once. Simply click *Add to Chat* on any design an…"
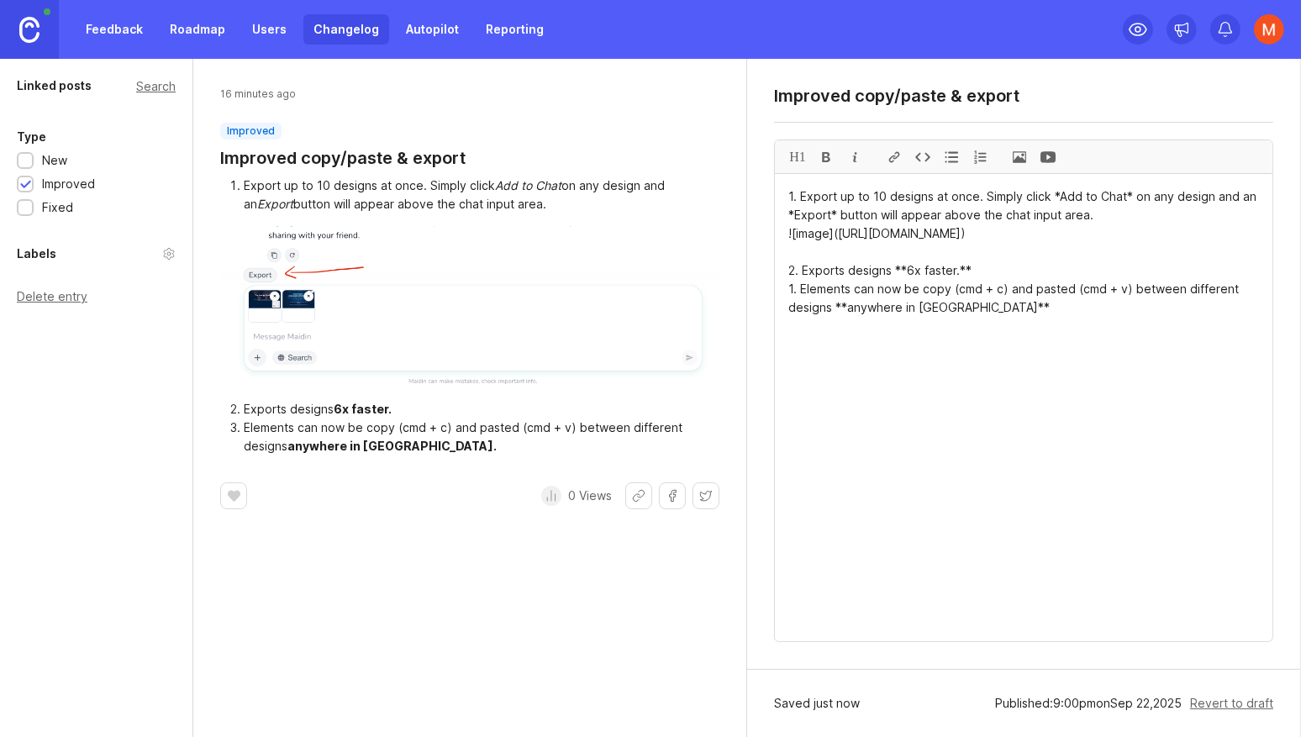
click at [363, 28] on link "Changelog" at bounding box center [346, 29] width 86 height 30
